Goal: Information Seeking & Learning: Understand process/instructions

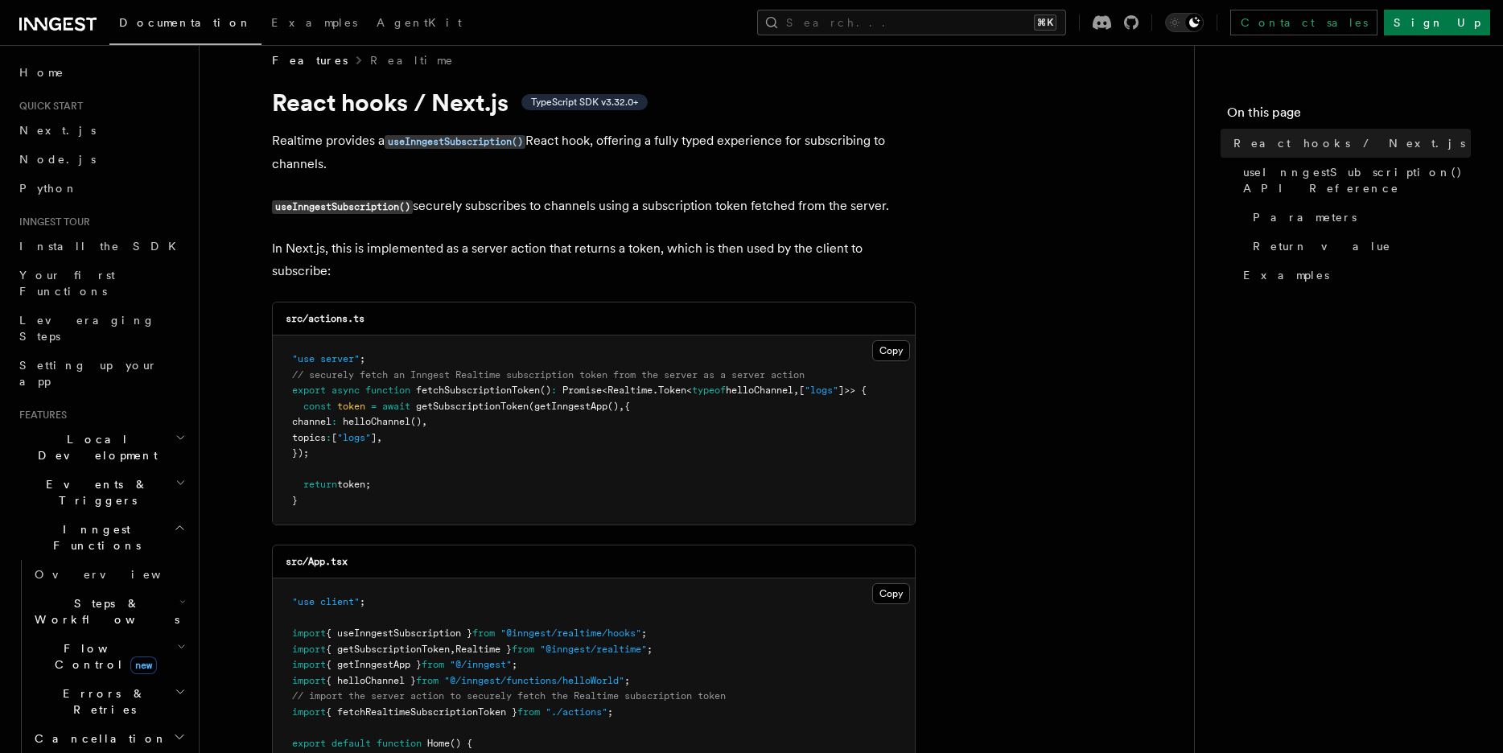
scroll to position [278, 0]
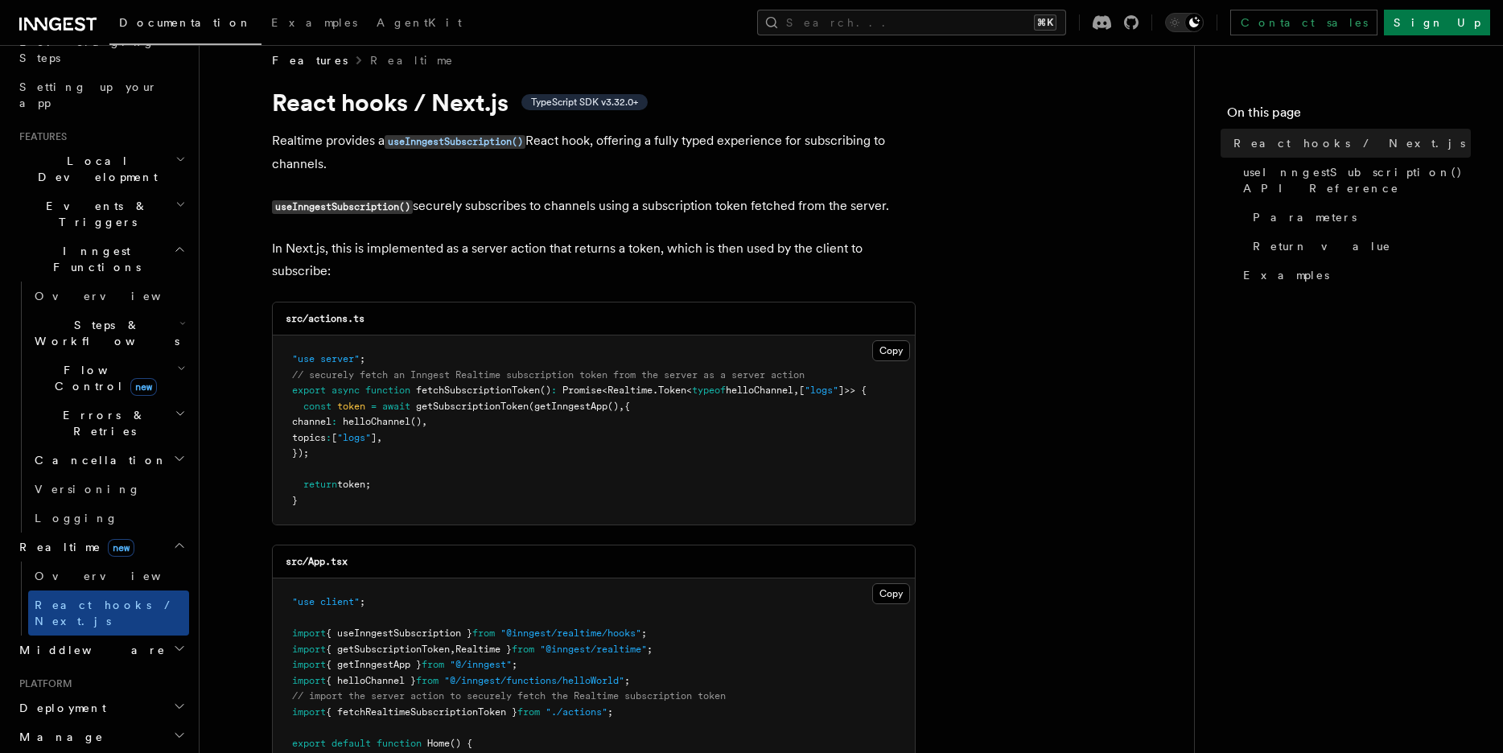
click at [130, 378] on span "new" at bounding box center [143, 387] width 27 height 18
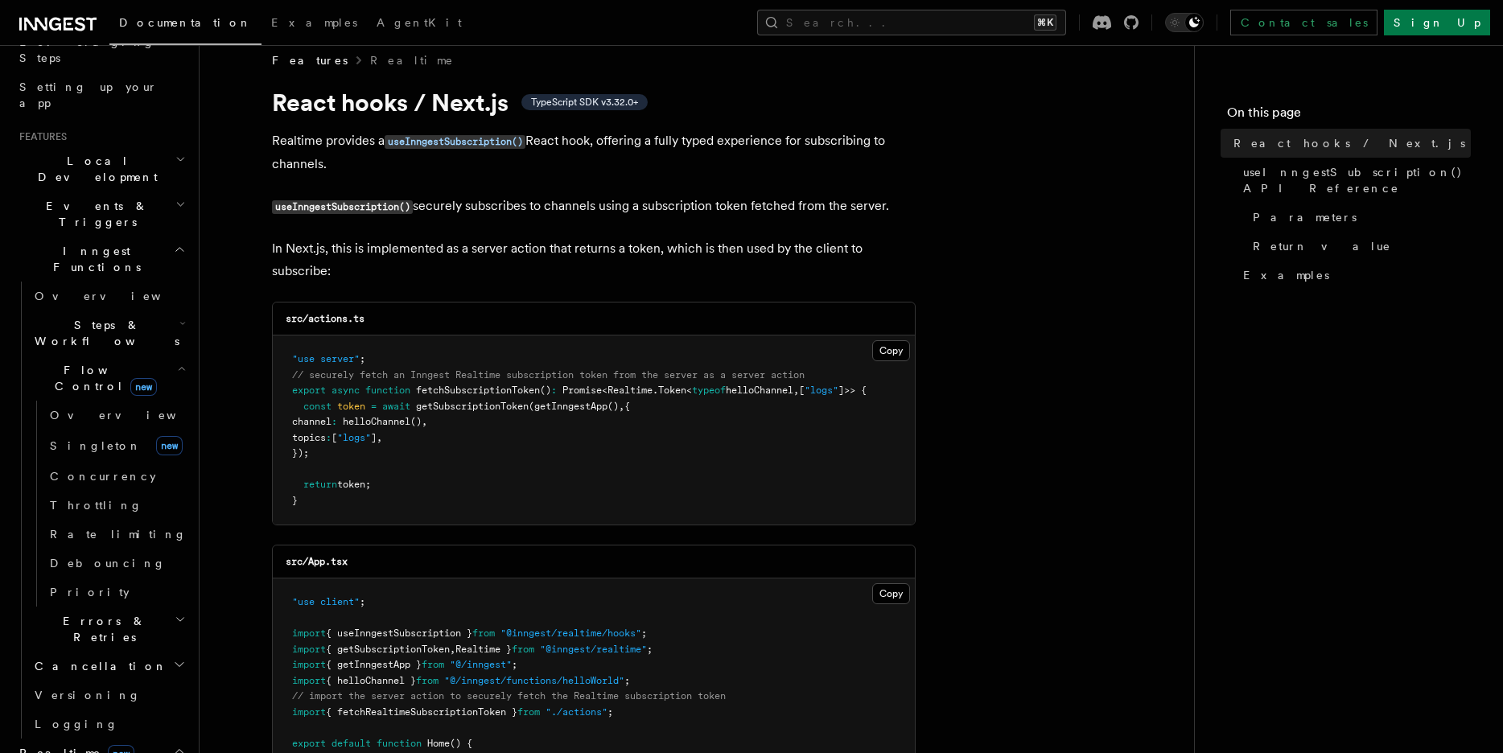
click at [74, 317] on span "Steps & Workflows" at bounding box center [103, 333] width 151 height 32
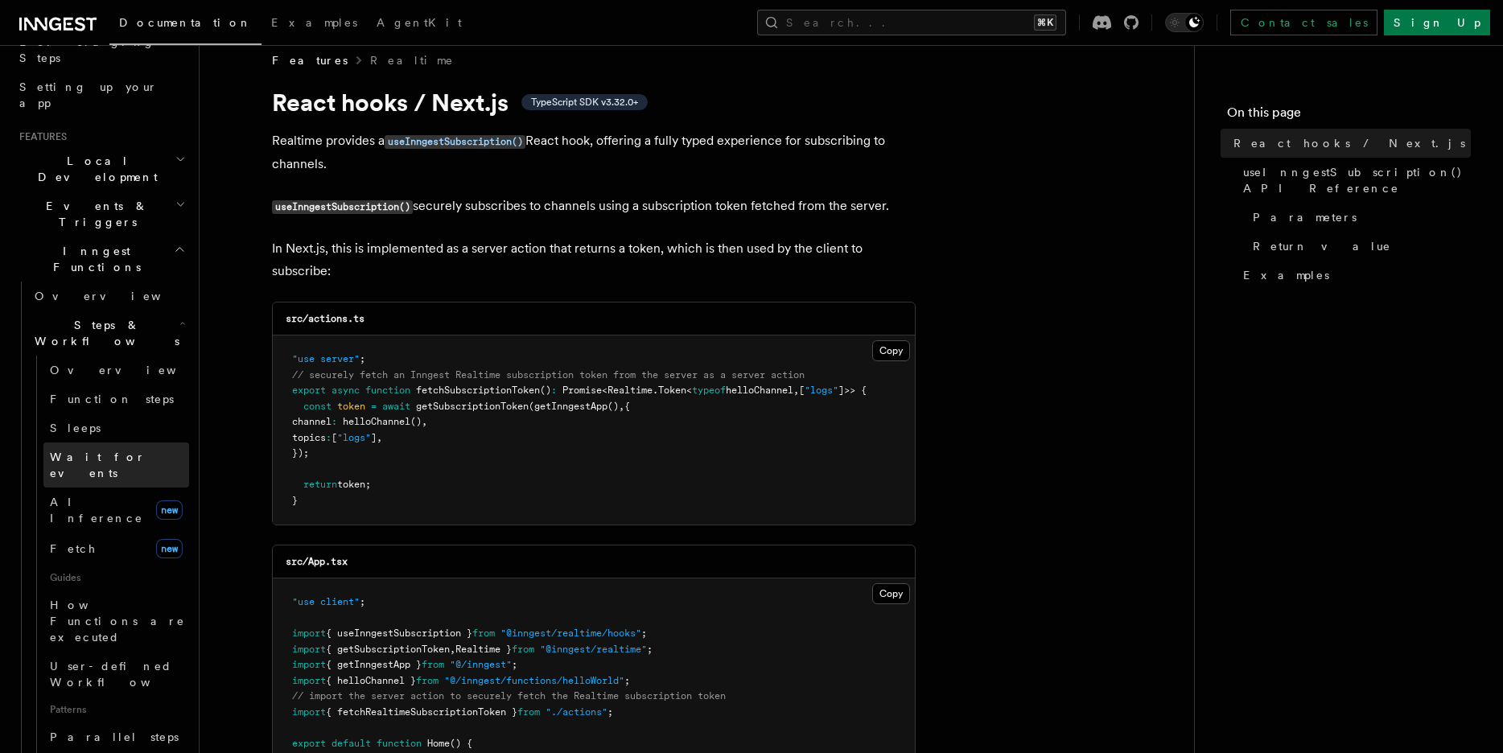
click at [112, 451] on span "Wait for events" at bounding box center [98, 465] width 96 height 29
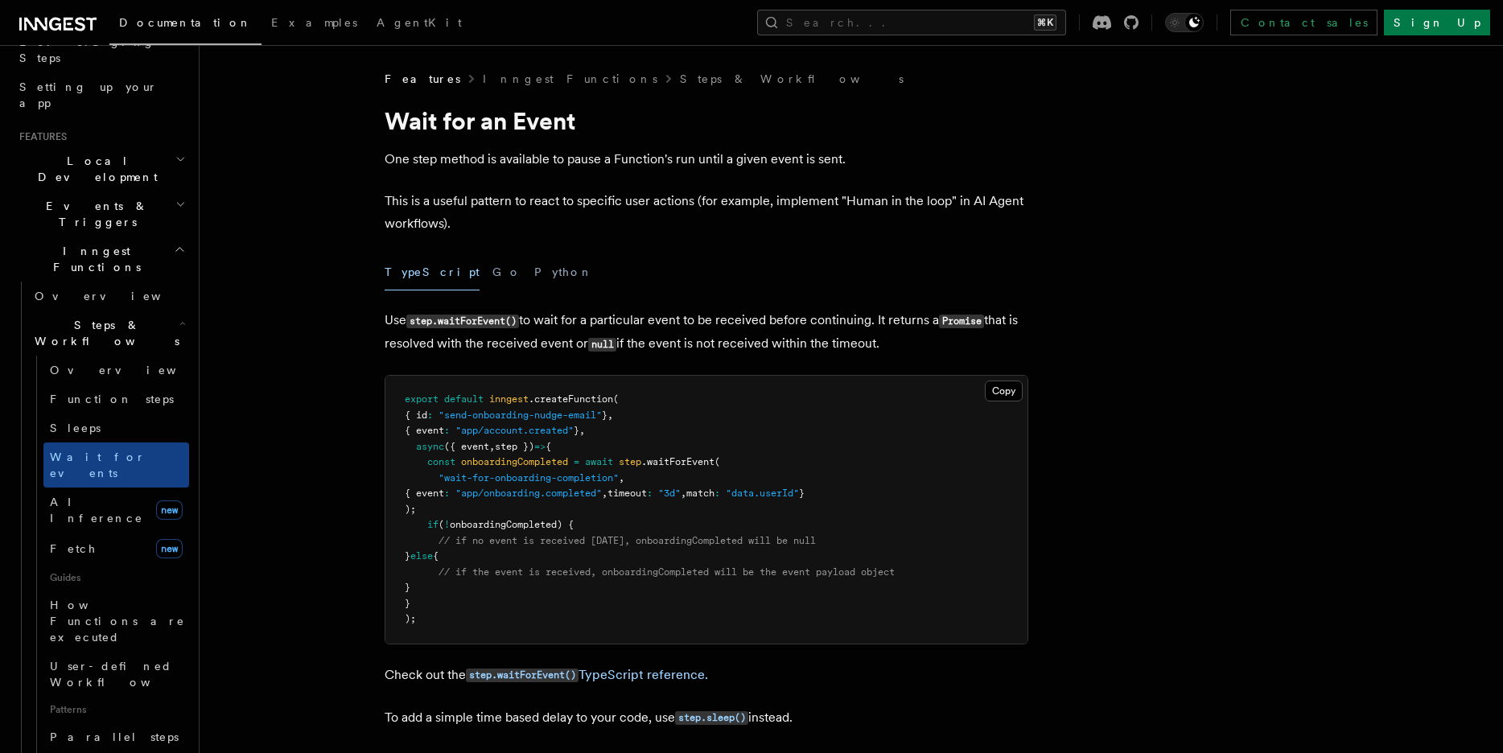
click at [551, 320] on p "Use step.waitForEvent() to wait for a particular event to be received before co…" at bounding box center [707, 332] width 644 height 47
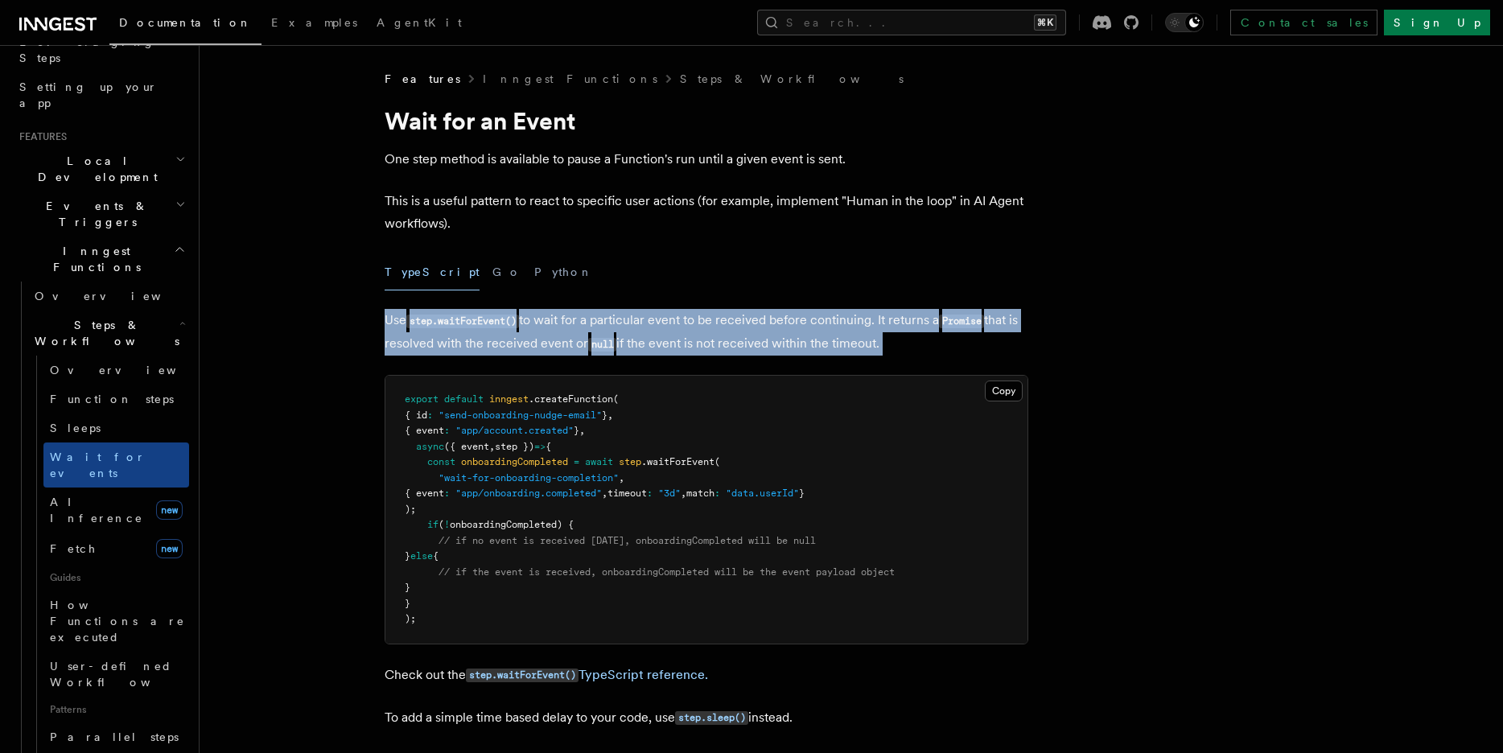
click at [551, 320] on p "Use step.waitForEvent() to wait for a particular event to be received before co…" at bounding box center [707, 332] width 644 height 47
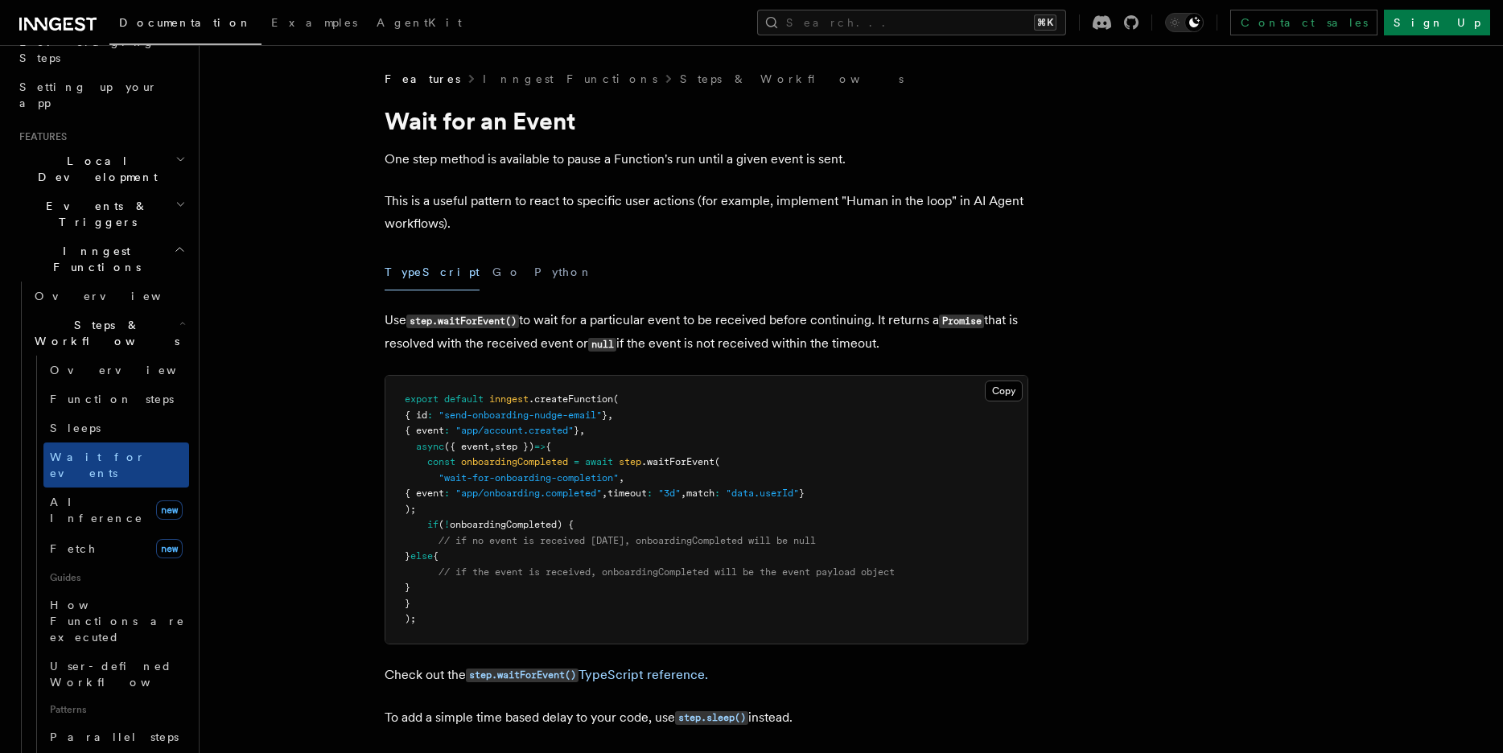
click at [699, 329] on p "Use step.waitForEvent() to wait for a particular event to be received before co…" at bounding box center [707, 332] width 644 height 47
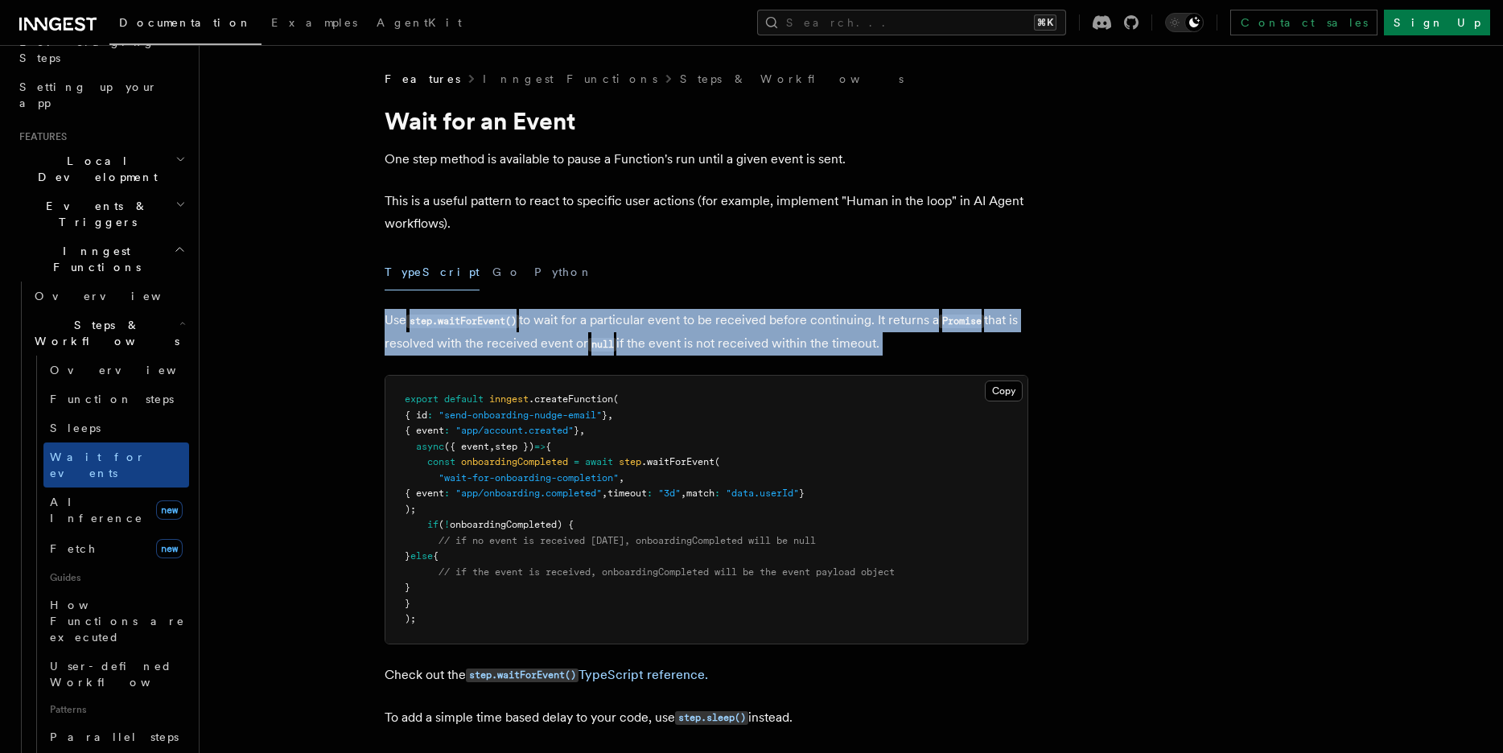
click at [699, 329] on p "Use step.waitForEvent() to wait for a particular event to be received before co…" at bounding box center [707, 332] width 644 height 47
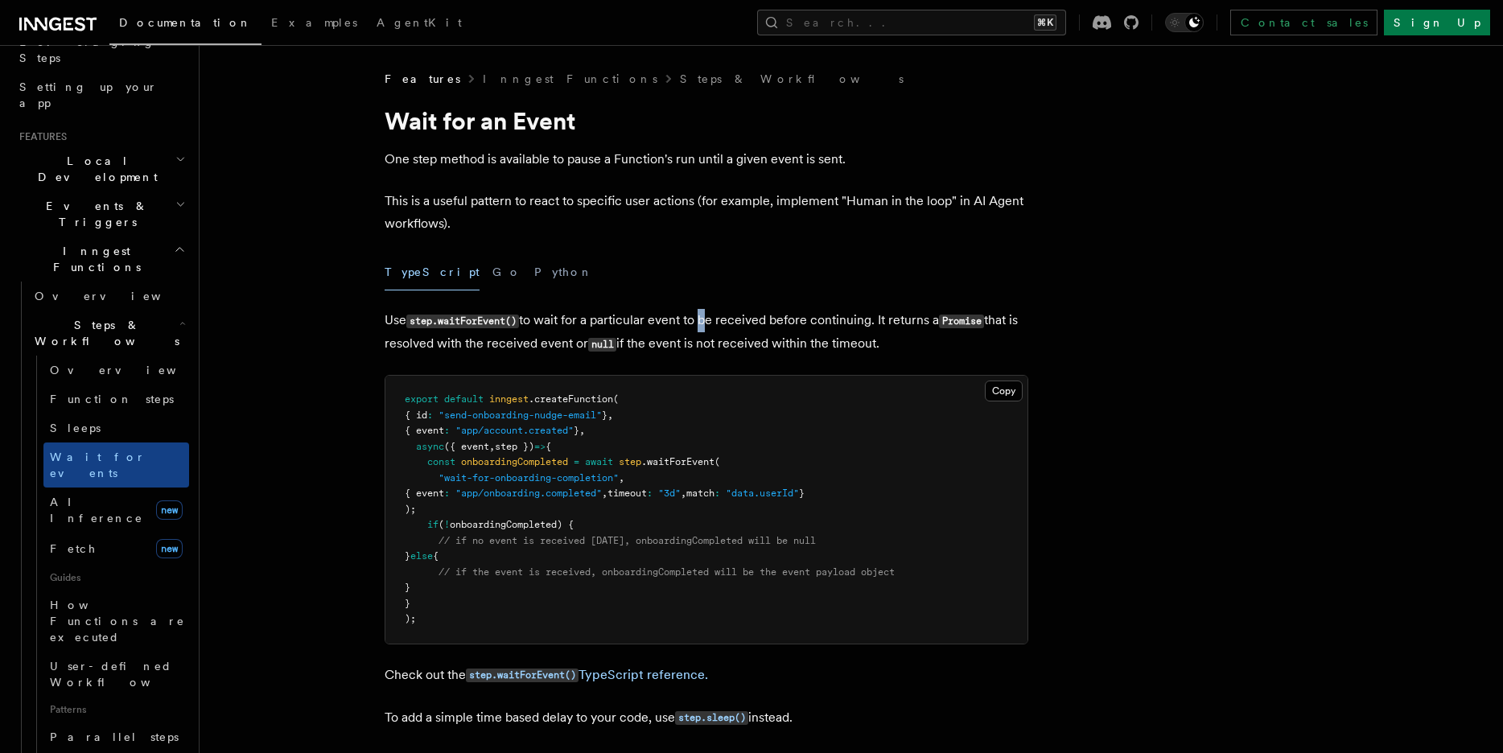
click at [699, 329] on p "Use step.waitForEvent() to wait for a particular event to be received before co…" at bounding box center [707, 332] width 644 height 47
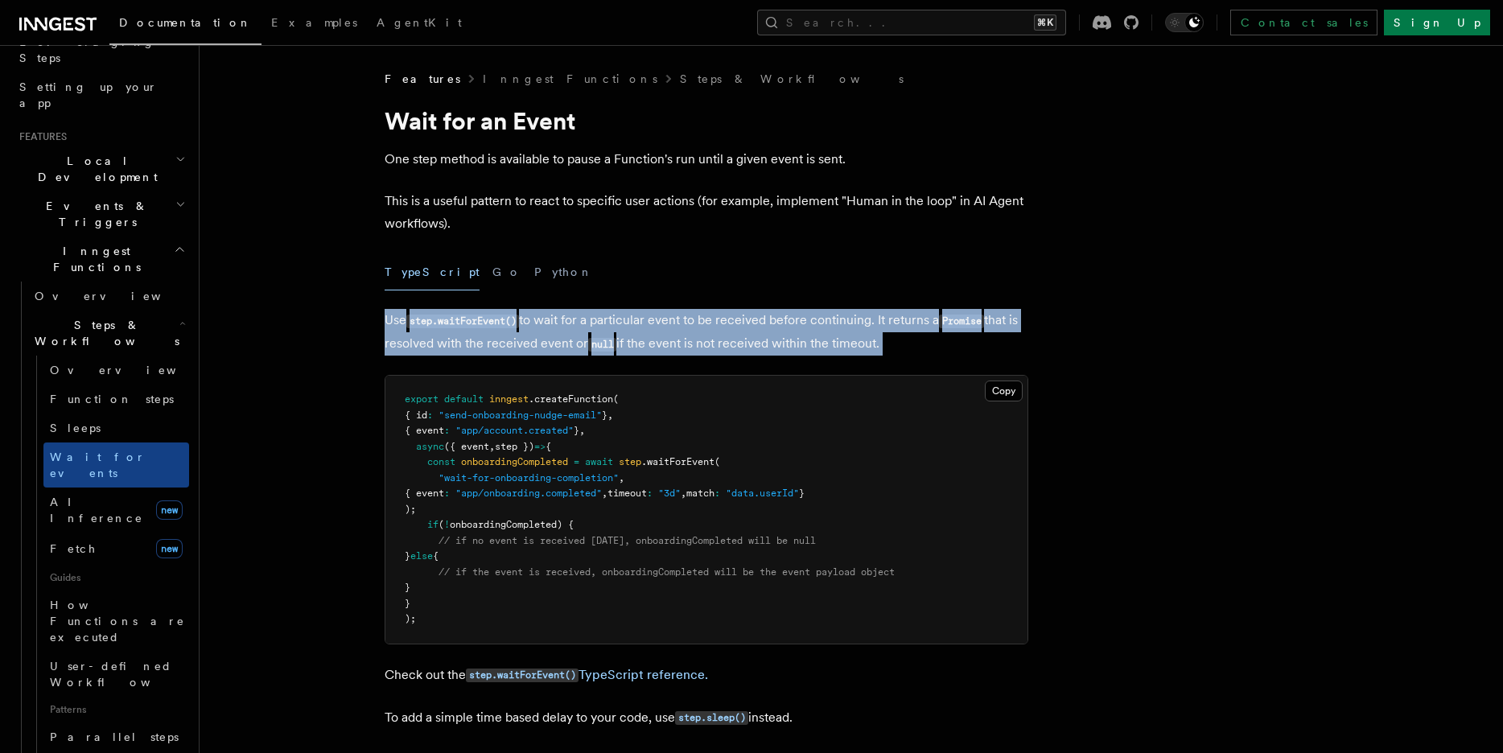
click at [699, 329] on p "Use step.waitForEvent() to wait for a particular event to be received before co…" at bounding box center [707, 332] width 644 height 47
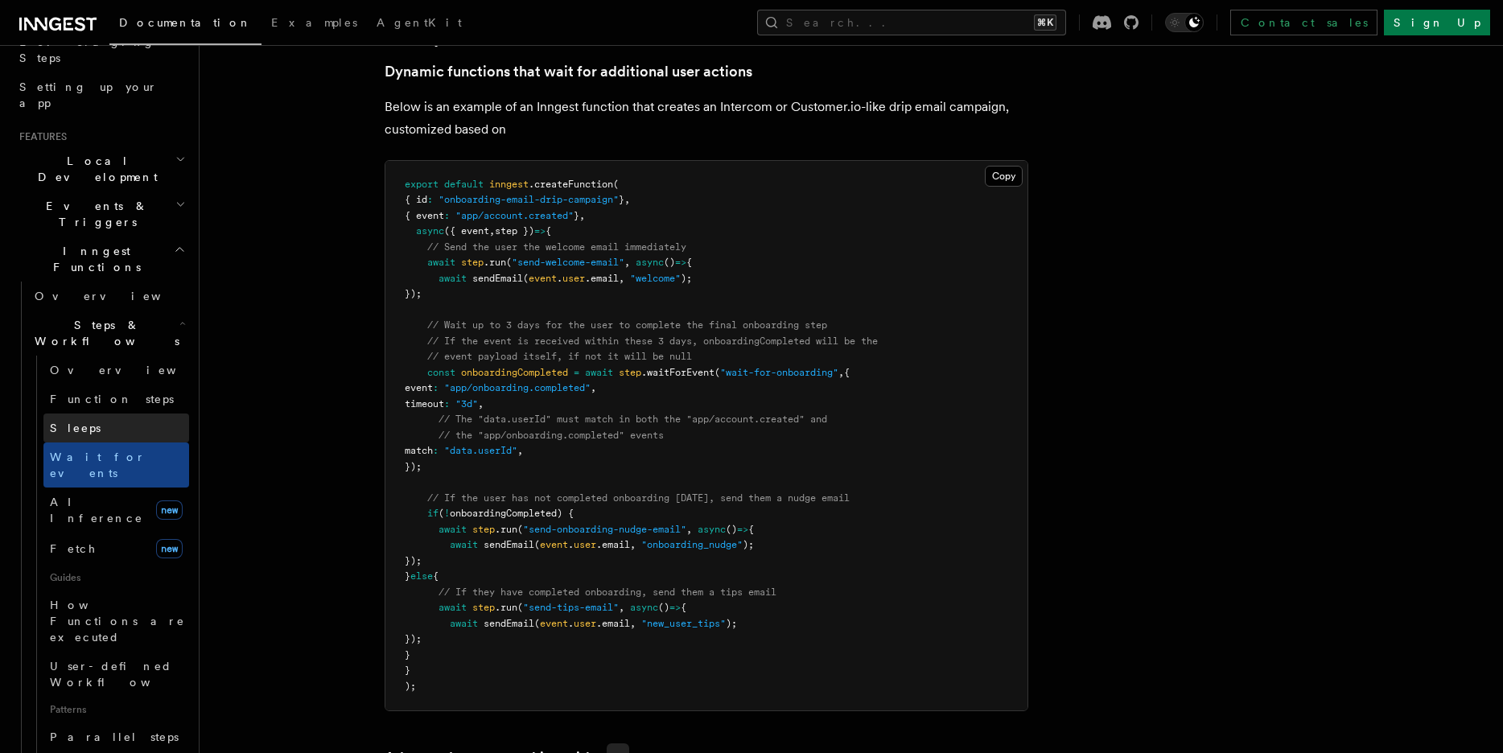
scroll to position [771, 0]
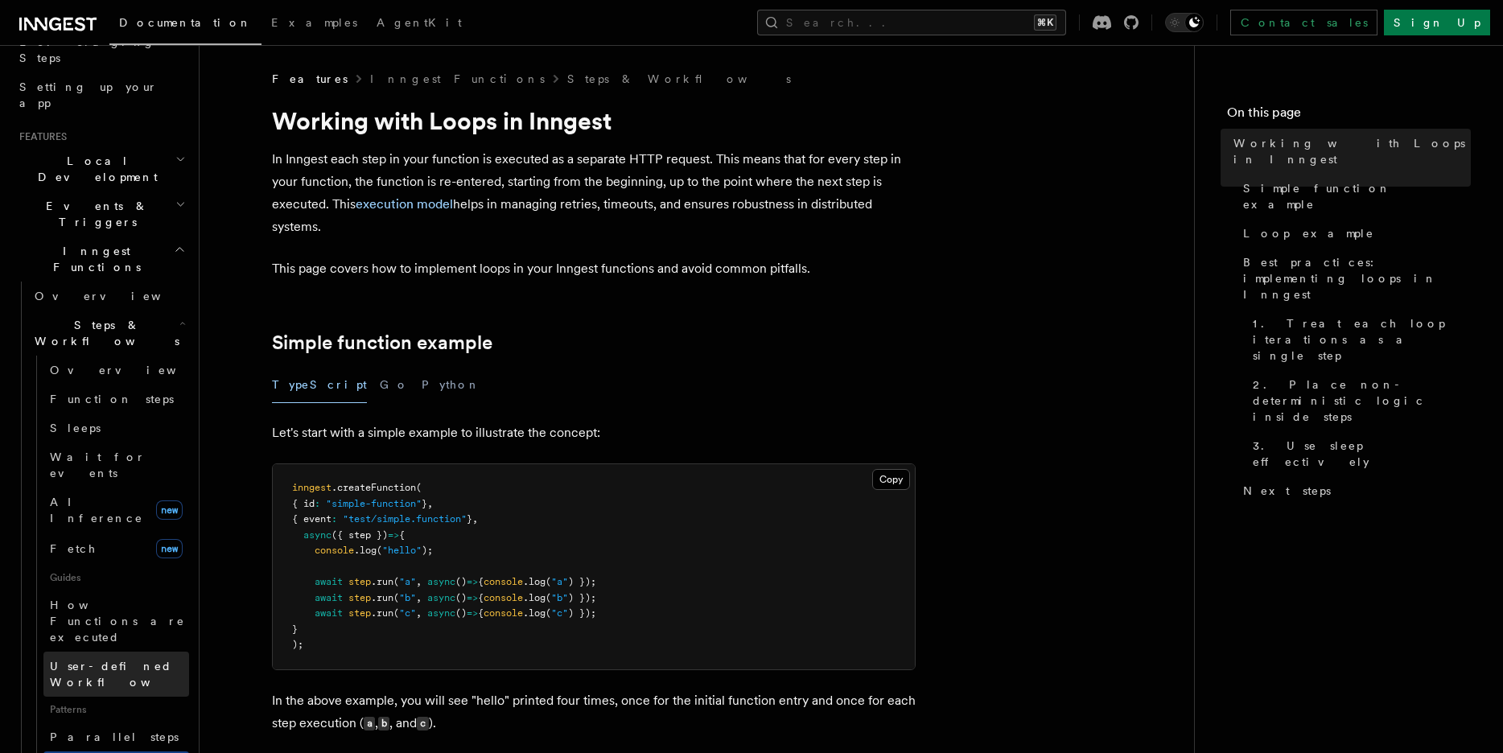
click at [158, 658] on span "User-defined Workflows" at bounding box center [122, 674] width 145 height 32
